Goal: Task Accomplishment & Management: Manage account settings

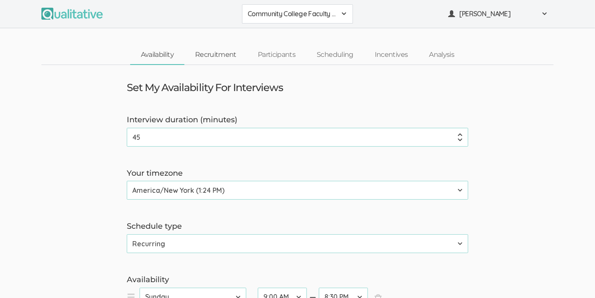
click at [217, 50] on link "Recruitment" at bounding box center [215, 55] width 63 height 18
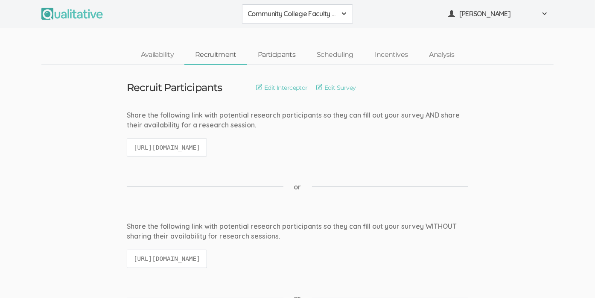
click at [264, 58] on link "Participants" at bounding box center [276, 55] width 59 height 18
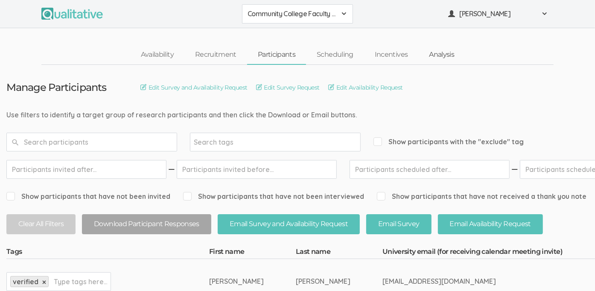
click at [432, 51] on link "Analysis" at bounding box center [441, 55] width 47 height 18
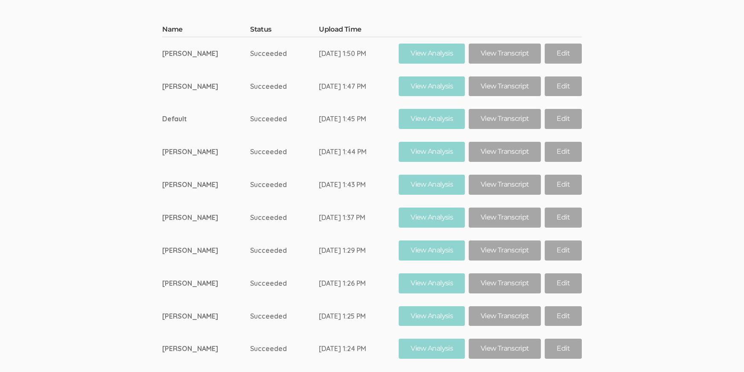
scroll to position [175, 0]
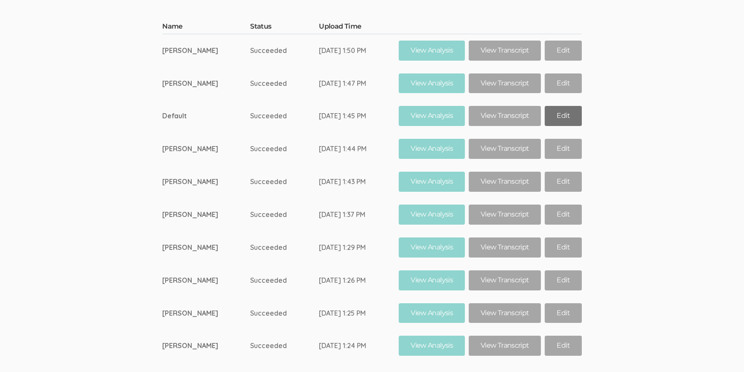
click at [552, 119] on link "Edit" at bounding box center [563, 116] width 37 height 20
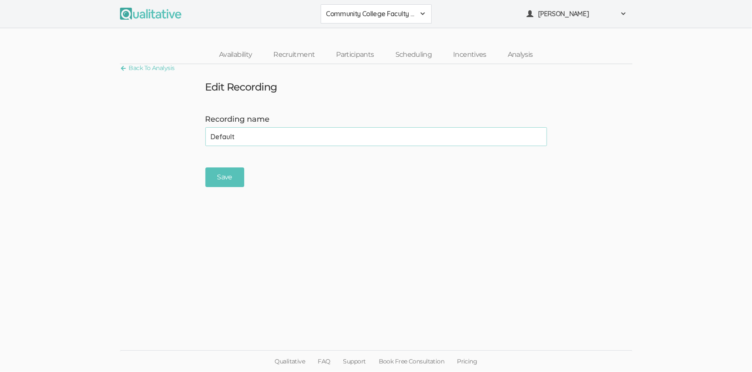
click at [245, 126] on div "Recording name Default (success)" at bounding box center [376, 130] width 354 height 32
click at [239, 131] on input "Default" at bounding box center [375, 136] width 341 height 19
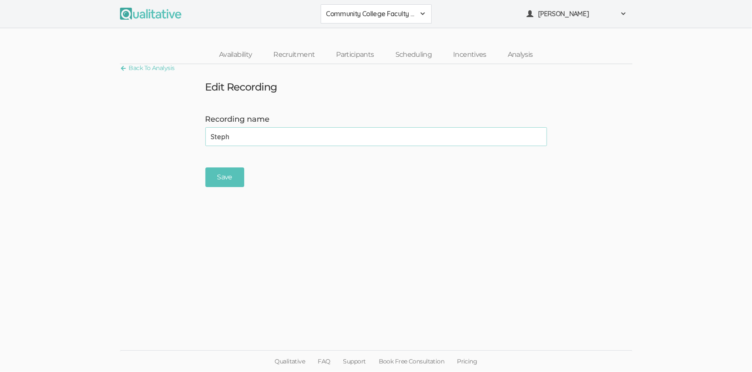
type input "Steph"
click at [205, 167] on input "Save" at bounding box center [224, 177] width 39 height 20
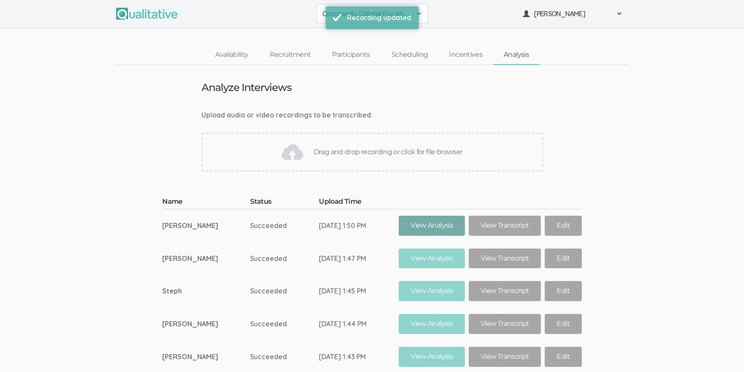
click at [411, 223] on link "View Analysis" at bounding box center [432, 226] width 66 height 20
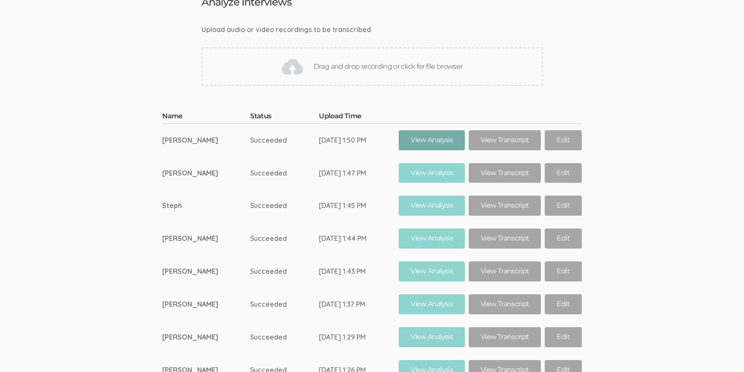
scroll to position [107, 0]
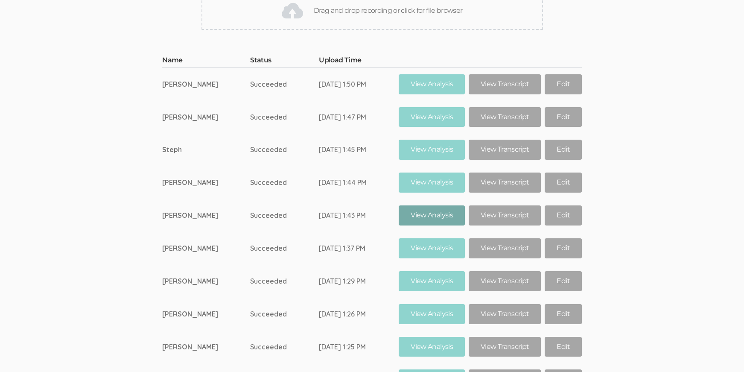
scroll to position [213, 0]
